Goal: Obtain resource: Obtain resource

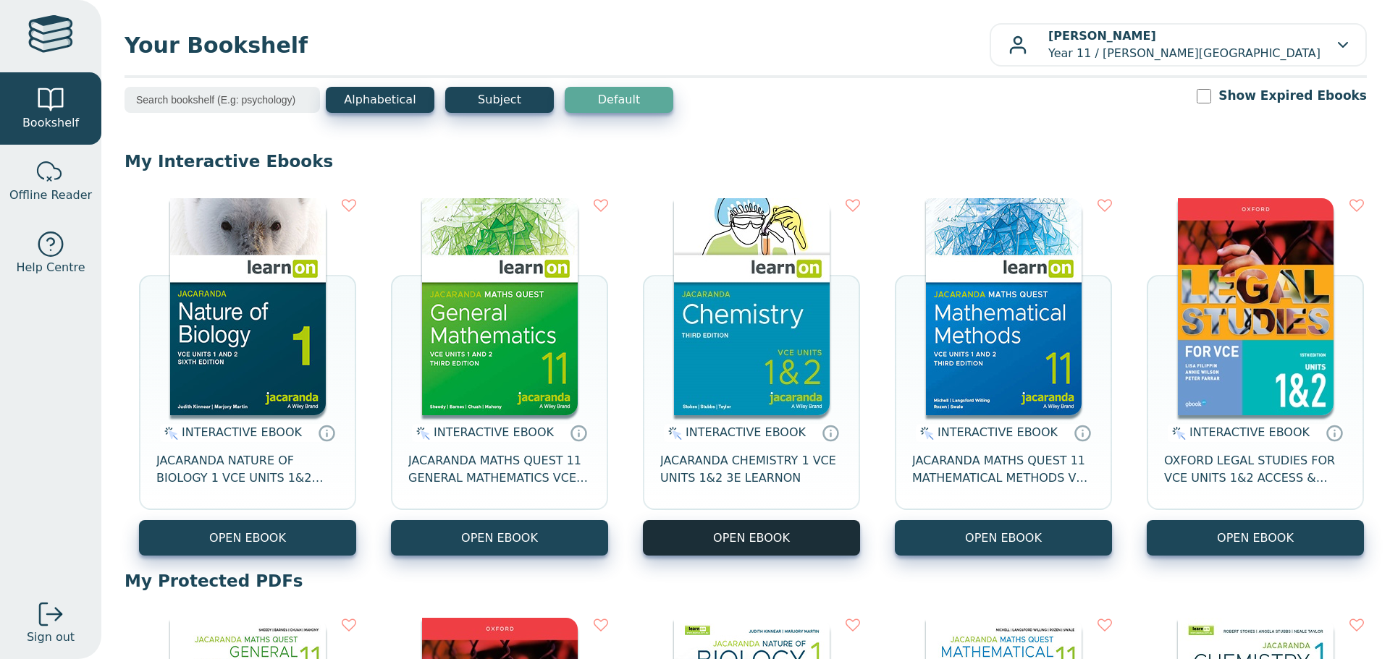
click at [793, 539] on button "OPEN EBOOK" at bounding box center [751, 537] width 217 height 35
click at [643, 520] on button "OPEN EBOOK" at bounding box center [751, 537] width 217 height 35
